Goal: Task Accomplishment & Management: Complete application form

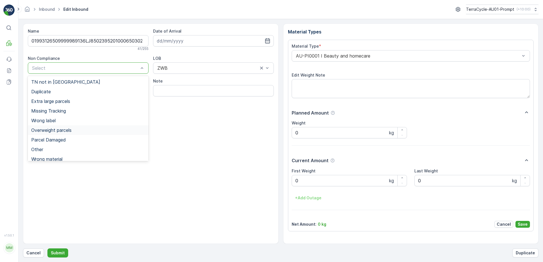
drag, startPoint x: 70, startPoint y: 131, endPoint x: 139, endPoint y: 116, distance: 70.0
click at [76, 129] on div "Overweight parcels" at bounding box center [88, 130] width 114 height 5
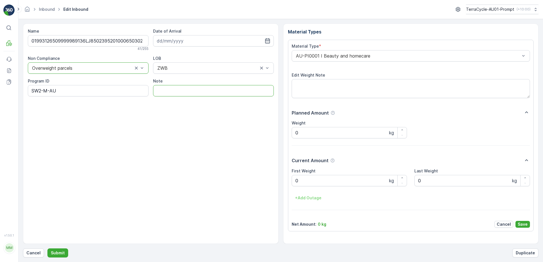
click at [176, 92] on input "Note" at bounding box center [213, 90] width 121 height 11
type input "BOX TOO HEAVY !!"
click at [298, 183] on Weight "0" at bounding box center [350, 180] width 116 height 11
type Weight "27.0"
click at [521, 225] on p "Save" at bounding box center [523, 225] width 10 height 6
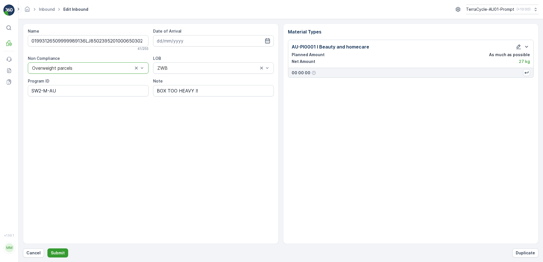
click at [51, 253] on p "Submit" at bounding box center [58, 253] width 14 height 6
